Goal: Information Seeking & Learning: Find specific fact

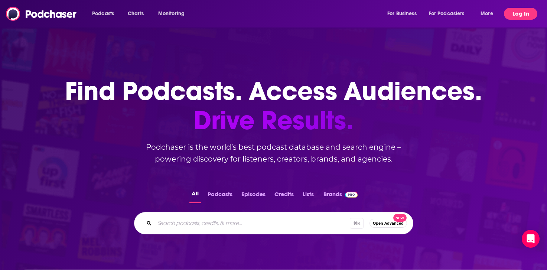
click at [526, 15] on button "Log In" at bounding box center [520, 14] width 33 height 12
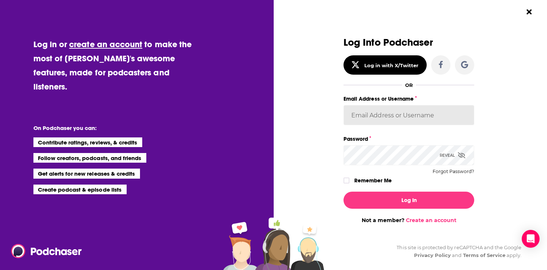
type input "RebeccaShapiro"
click at [376, 186] on div "Log In Not a member? Create an account" at bounding box center [409, 205] width 131 height 38
click at [368, 180] on label "Remember Me" at bounding box center [373, 181] width 38 height 10
click at [349, 184] on input "rememberMe" at bounding box center [346, 184] width 4 height 0
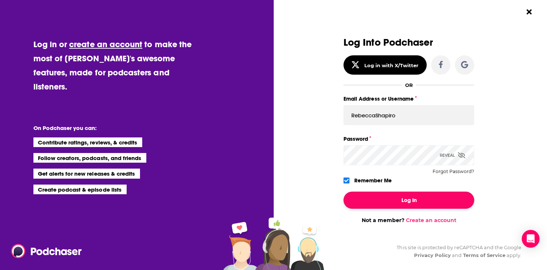
click at [386, 198] on button "Log In" at bounding box center [409, 200] width 131 height 17
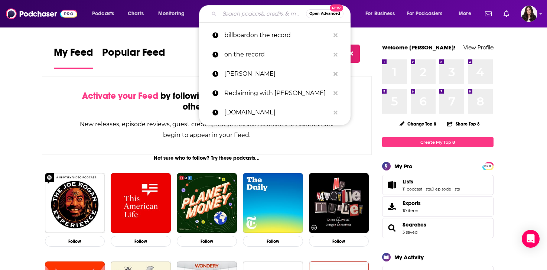
click at [236, 15] on input "Search podcasts, credits, & more..." at bounding box center [262, 14] width 87 height 12
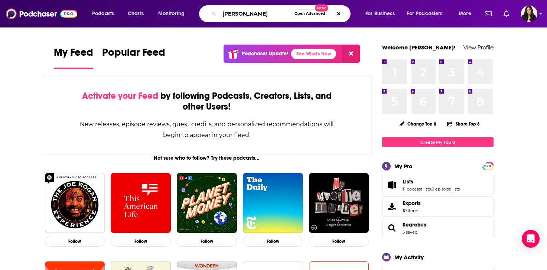
click at [258, 18] on input "[PERSON_NAME]" at bounding box center [255, 14] width 72 height 12
type input "[PERSON_NAME]"
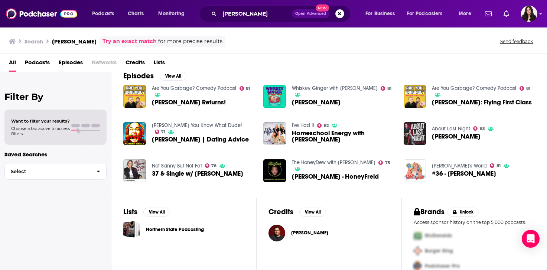
scroll to position [125, 0]
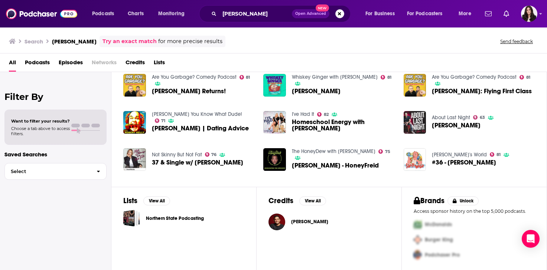
click at [299, 221] on span "[PERSON_NAME]" at bounding box center [309, 222] width 37 height 6
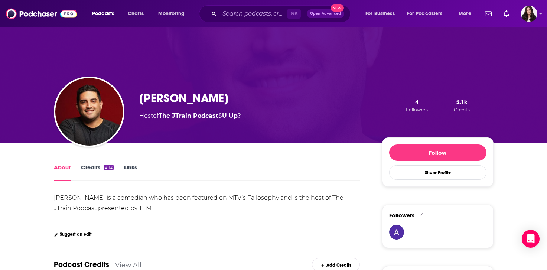
click at [97, 167] on link "Credits 2112" at bounding box center [97, 172] width 33 height 17
